Goal: Information Seeking & Learning: Learn about a topic

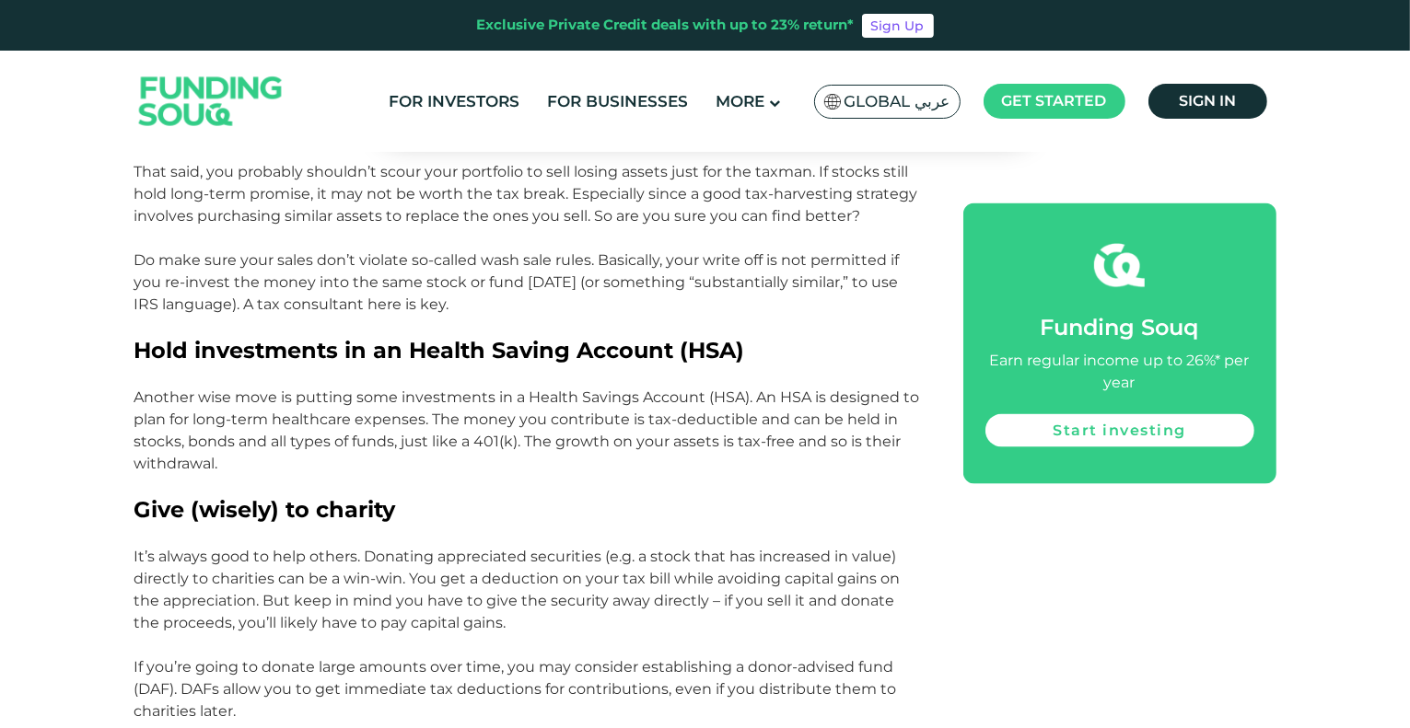
scroll to position [2670, 0]
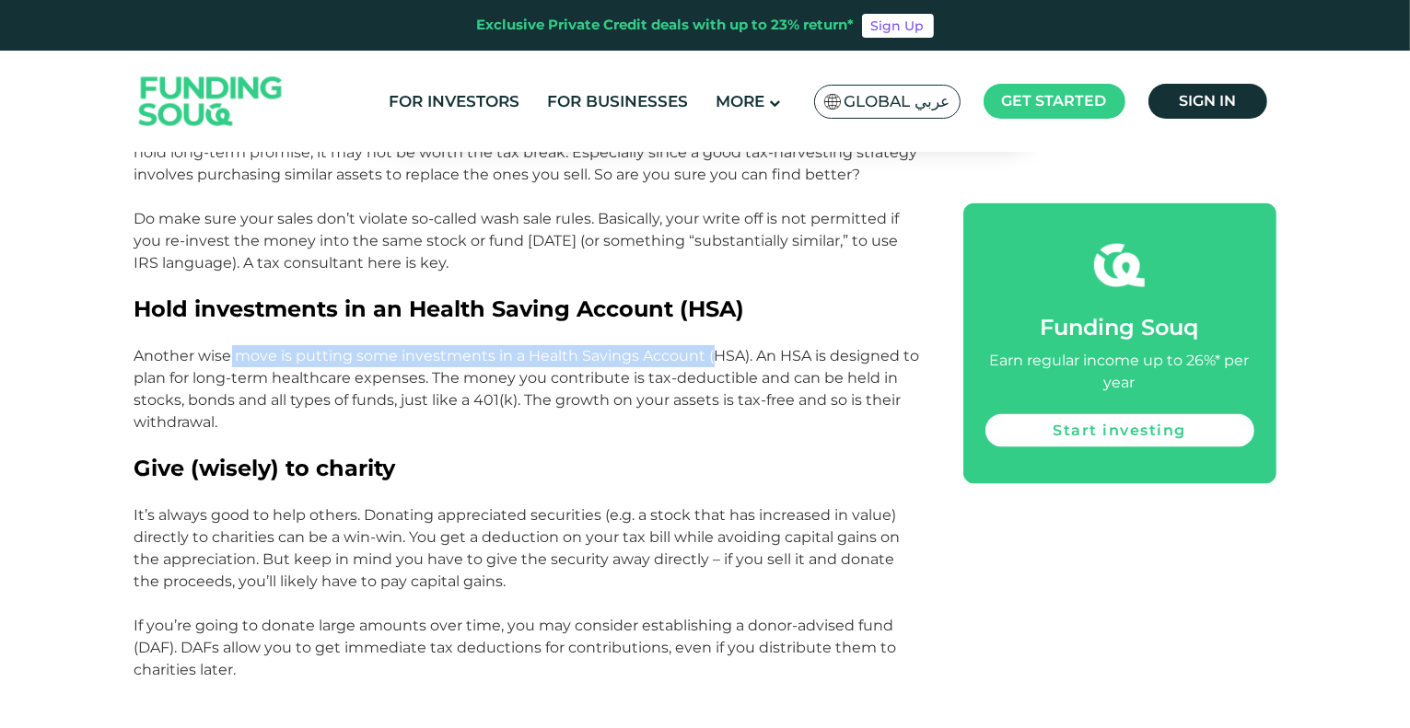
drag, startPoint x: 228, startPoint y: 335, endPoint x: 708, endPoint y: 336, distance: 479.7
click at [708, 345] on p "Another wise move is putting some investments in a Health Savings Account (HSA)…" at bounding box center [527, 389] width 787 height 88
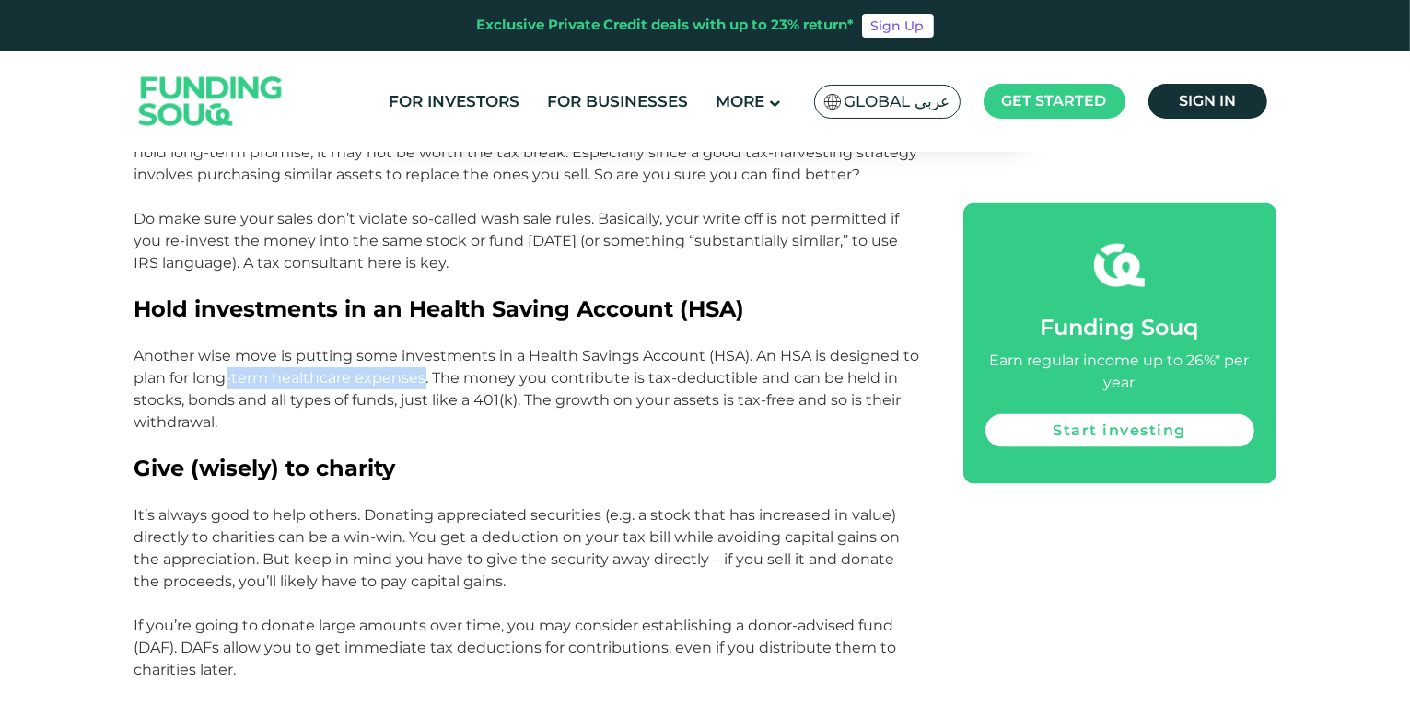
drag, startPoint x: 226, startPoint y: 359, endPoint x: 422, endPoint y: 356, distance: 195.2
click at [422, 356] on p "Another wise move is putting some investments in a Health Savings Account (HSA)…" at bounding box center [527, 389] width 787 height 88
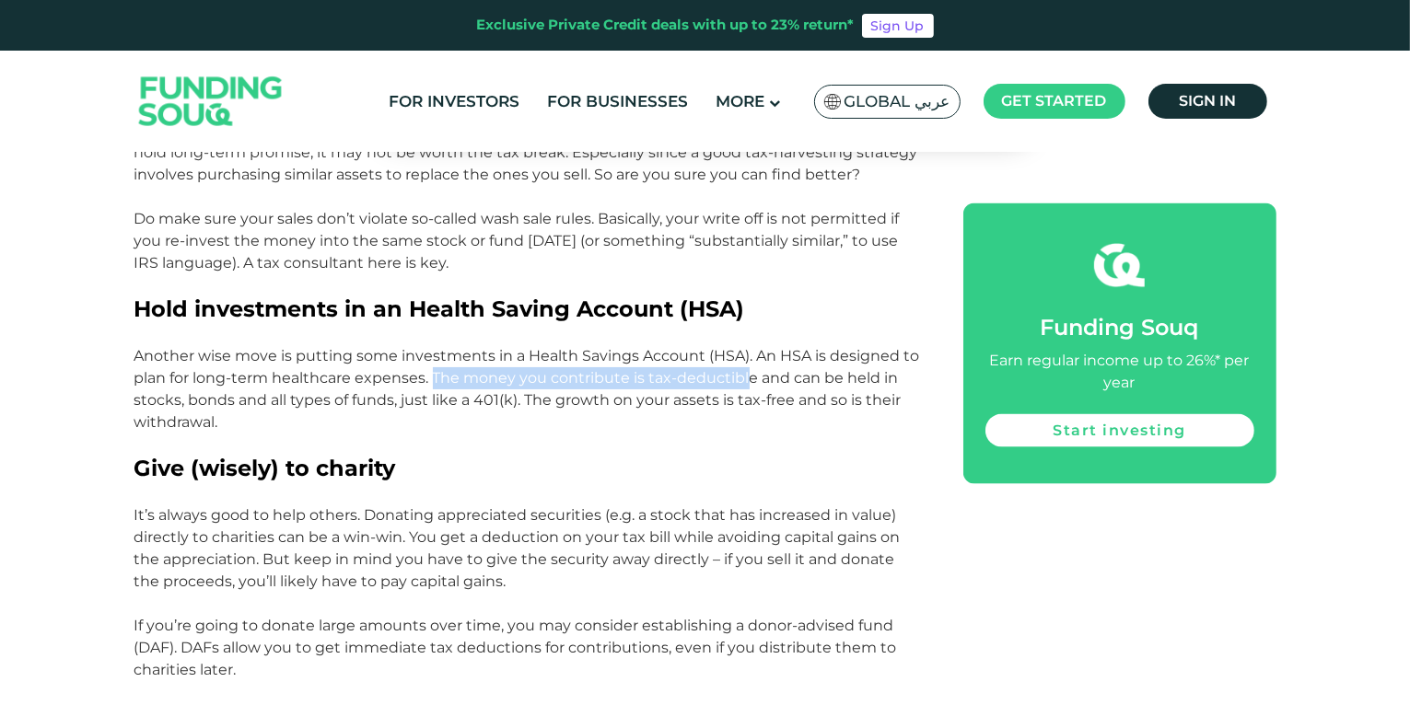
drag, startPoint x: 433, startPoint y: 356, endPoint x: 742, endPoint y: 355, distance: 309.3
click at [742, 355] on p "Another wise move is putting some investments in a Health Savings Account (HSA)…" at bounding box center [527, 389] width 787 height 88
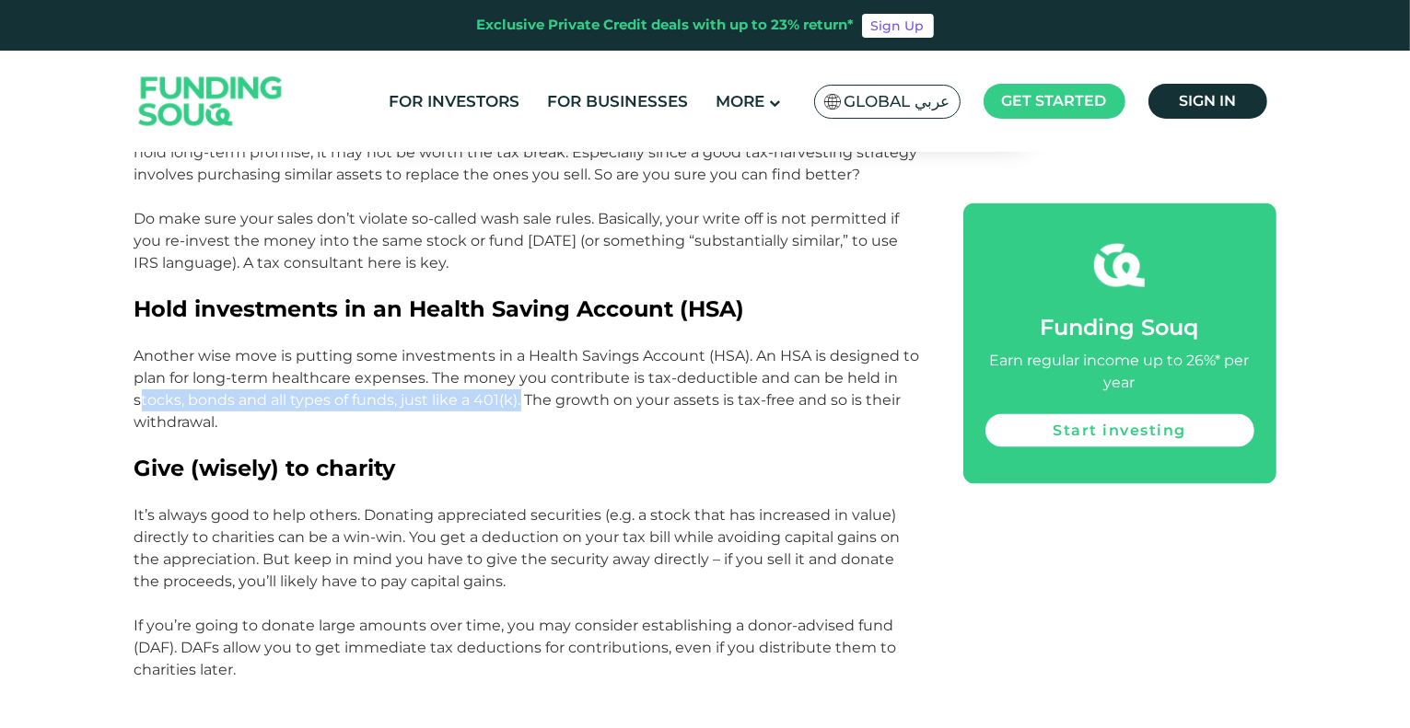
drag, startPoint x: 140, startPoint y: 378, endPoint x: 521, endPoint y: 377, distance: 381.2
click at [521, 377] on p "Another wise move is putting some investments in a Health Savings Account (HSA)…" at bounding box center [527, 389] width 787 height 88
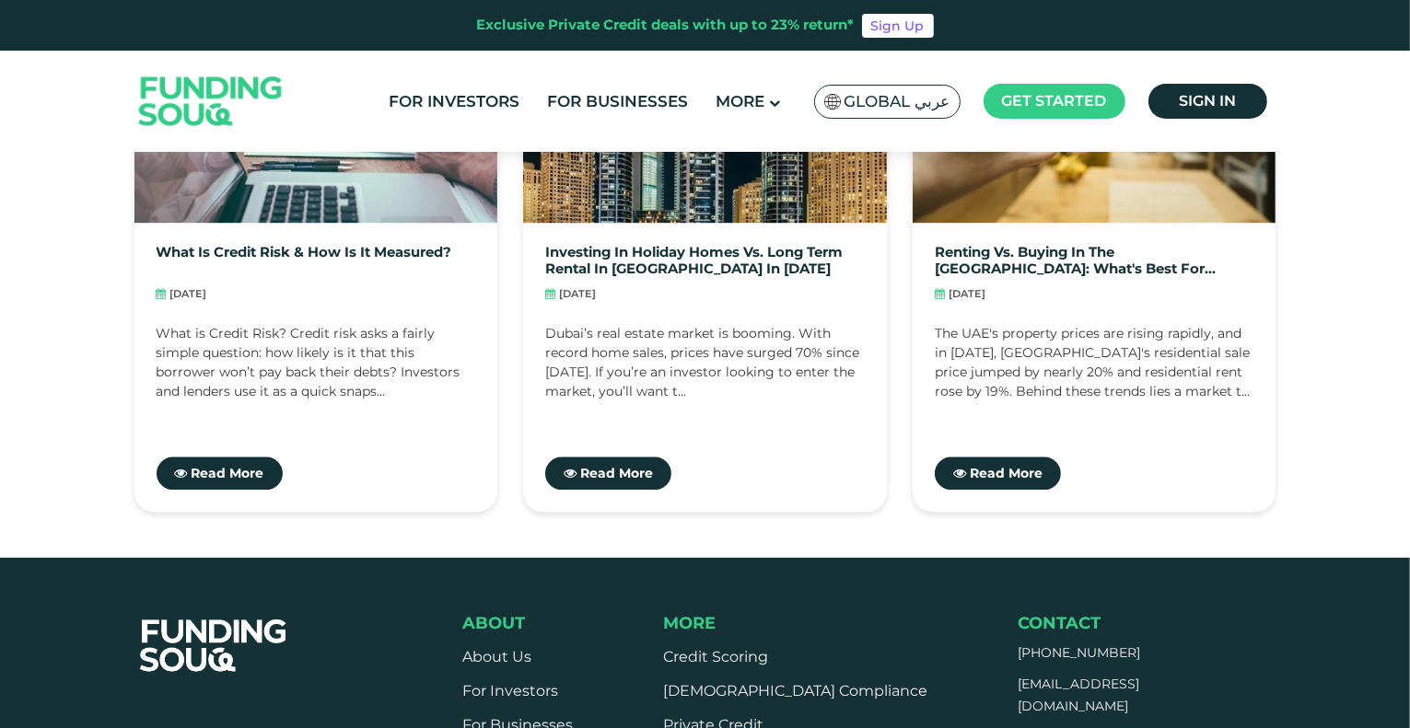
scroll to position [4419, 0]
